Goal: Information Seeking & Learning: Learn about a topic

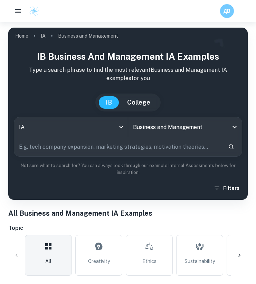
scroll to position [40, 0]
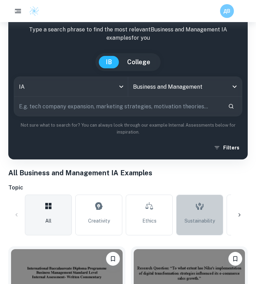
click at [202, 219] on span "Sustainability" at bounding box center [200, 221] width 30 height 8
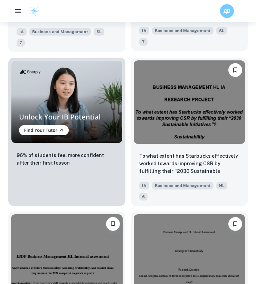
scroll to position [697, 0]
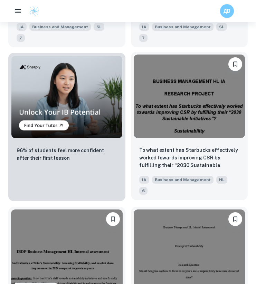
click at [211, 95] on img at bounding box center [190, 97] width 112 height 84
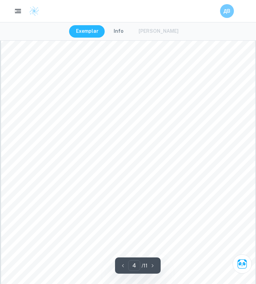
scroll to position [1198, 0]
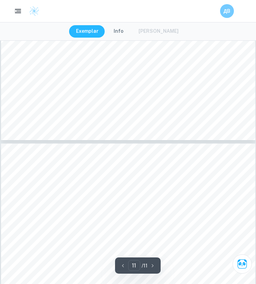
type input "10"
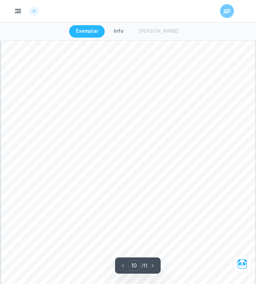
scroll to position [3361, 0]
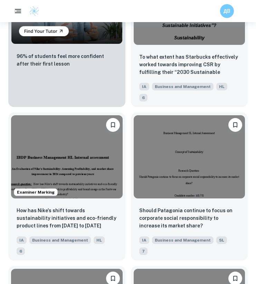
scroll to position [794, 0]
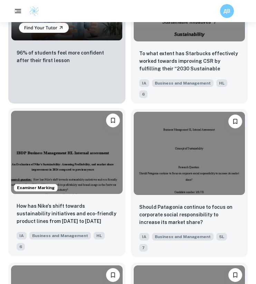
click at [90, 148] on img at bounding box center [67, 153] width 112 height 84
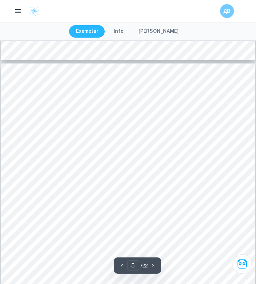
scroll to position [1404, 0]
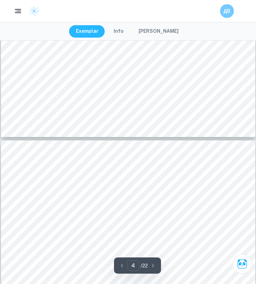
type input "5"
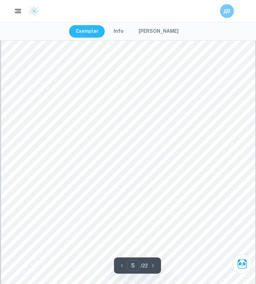
scroll to position [1450, 0]
